Goal: Contribute content

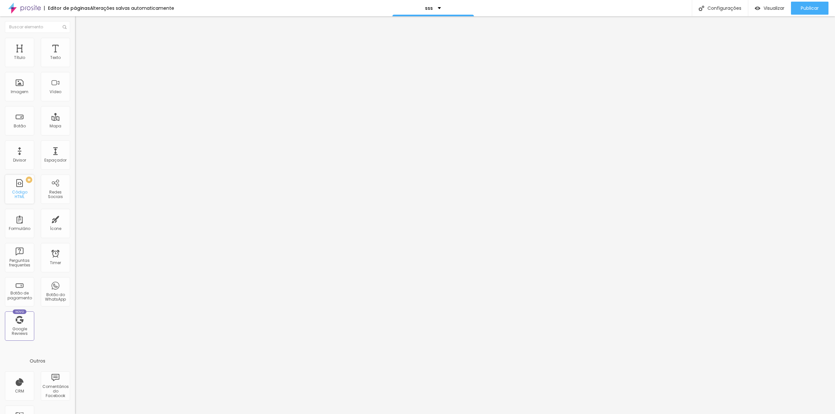
click at [19, 185] on div "PREMIUM Código HTML" at bounding box center [19, 189] width 29 height 29
click at [16, 192] on div "Código HTML" at bounding box center [20, 194] width 26 height 9
click at [80, 25] on img "button" at bounding box center [82, 23] width 5 height 5
click at [25, 192] on div "Código HTML" at bounding box center [20, 194] width 26 height 9
click at [75, 41] on img at bounding box center [78, 41] width 6 height 6
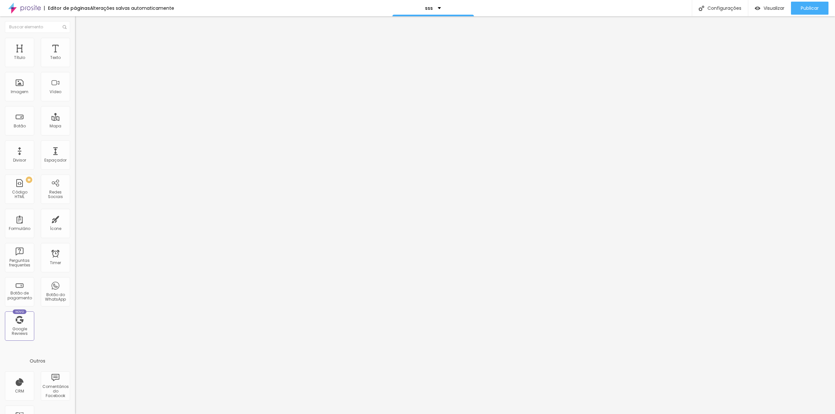
click at [75, 38] on li "Conteúdo" at bounding box center [112, 34] width 75 height 7
click at [75, 38] on li "Avançado" at bounding box center [112, 41] width 75 height 7
click at [81, 38] on span "Conteúdo" at bounding box center [91, 36] width 20 height 6
click at [75, 91] on div at bounding box center [112, 82] width 75 height 50
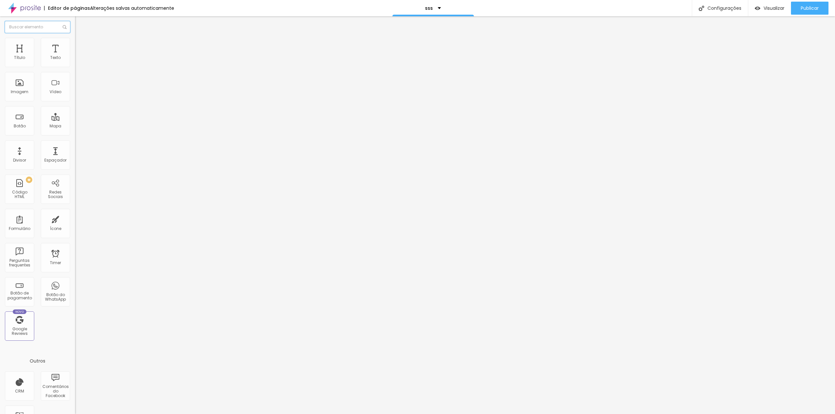
click at [32, 31] on input "text" at bounding box center [37, 27] width 65 height 12
click at [28, 92] on div "Imagem" at bounding box center [19, 86] width 29 height 29
click at [20, 188] on div "PREMIUM Código HTML" at bounding box center [19, 189] width 29 height 29
click at [13, 326] on div "Novo Google Reviews" at bounding box center [19, 326] width 29 height 29
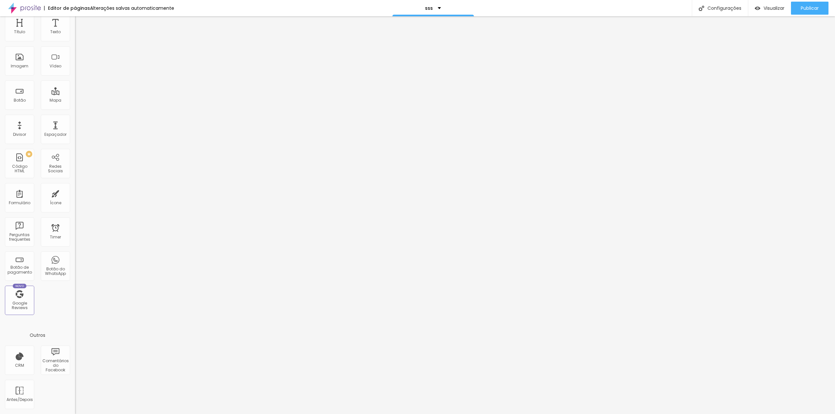
scroll to position [0, 0]
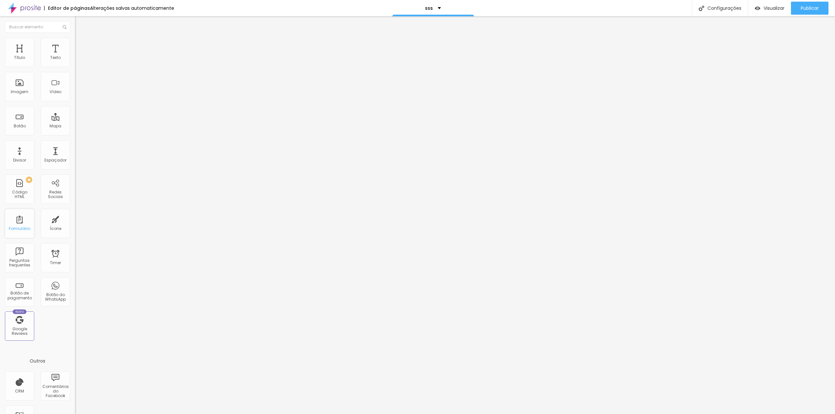
click at [21, 223] on div "Formulário" at bounding box center [19, 223] width 29 height 29
click at [26, 192] on div "Código HTML" at bounding box center [20, 194] width 26 height 9
click at [81, 45] on span "Avançado" at bounding box center [92, 42] width 22 height 6
click at [75, 233] on input "text" at bounding box center [114, 236] width 78 height 7
paste input "loremi dolorsi ametcons AdipiscInge() { seddoe ( <tem incidIdun="utl-e-dolore m…"
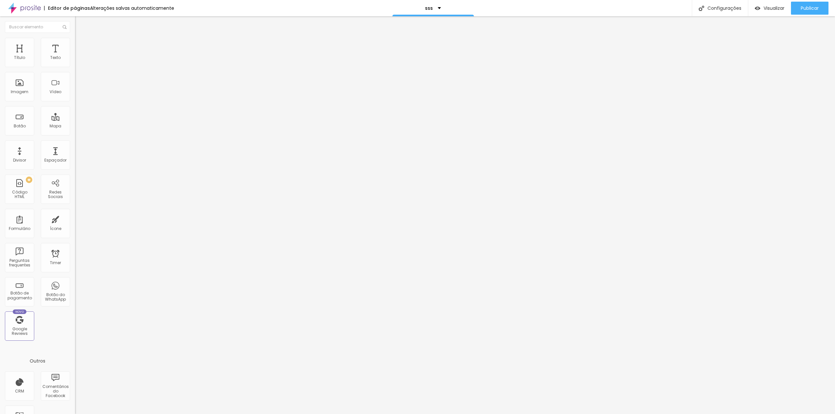
scroll to position [0, 38749]
type input "loremi dolorsi ametcons AdipiscInge() { seddoe ( <tem incidIdun="utl-e-dolore m…"
click at [75, 251] on input "text" at bounding box center [114, 254] width 78 height 7
paste input "loremi dolorsi ametcons AdipiscInge() { seddoe ( <tem incidIdun="utl-e-dolore m…"
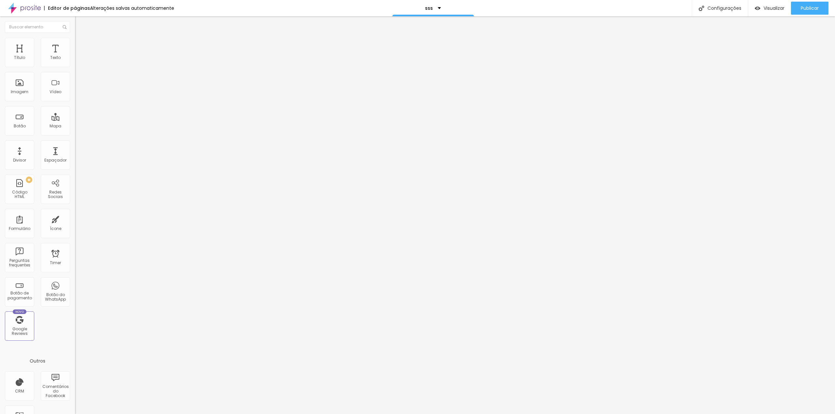
type input "loremi dolorsi ametcons AdipiscInge() { seddoe ( <tem incidIdun="utl-e-dolore m…"
click at [75, 233] on input "text" at bounding box center [114, 236] width 78 height 7
click at [75, 38] on li "Conteúdo" at bounding box center [112, 34] width 75 height 7
click at [75, 88] on div "export default function LandingPage() { return ( < div className = "min-h-scree…" at bounding box center [433, 79] width 717 height 45
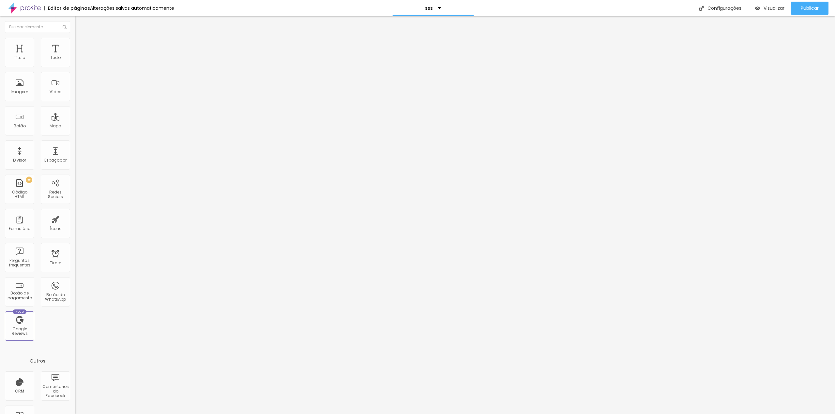
click at [75, 88] on div "export default function LandingPage() { return ( < div className = "min-h-scree…" at bounding box center [433, 79] width 717 height 45
click at [75, 56] on img at bounding box center [77, 54] width 4 height 4
